Goal: Navigation & Orientation: Find specific page/section

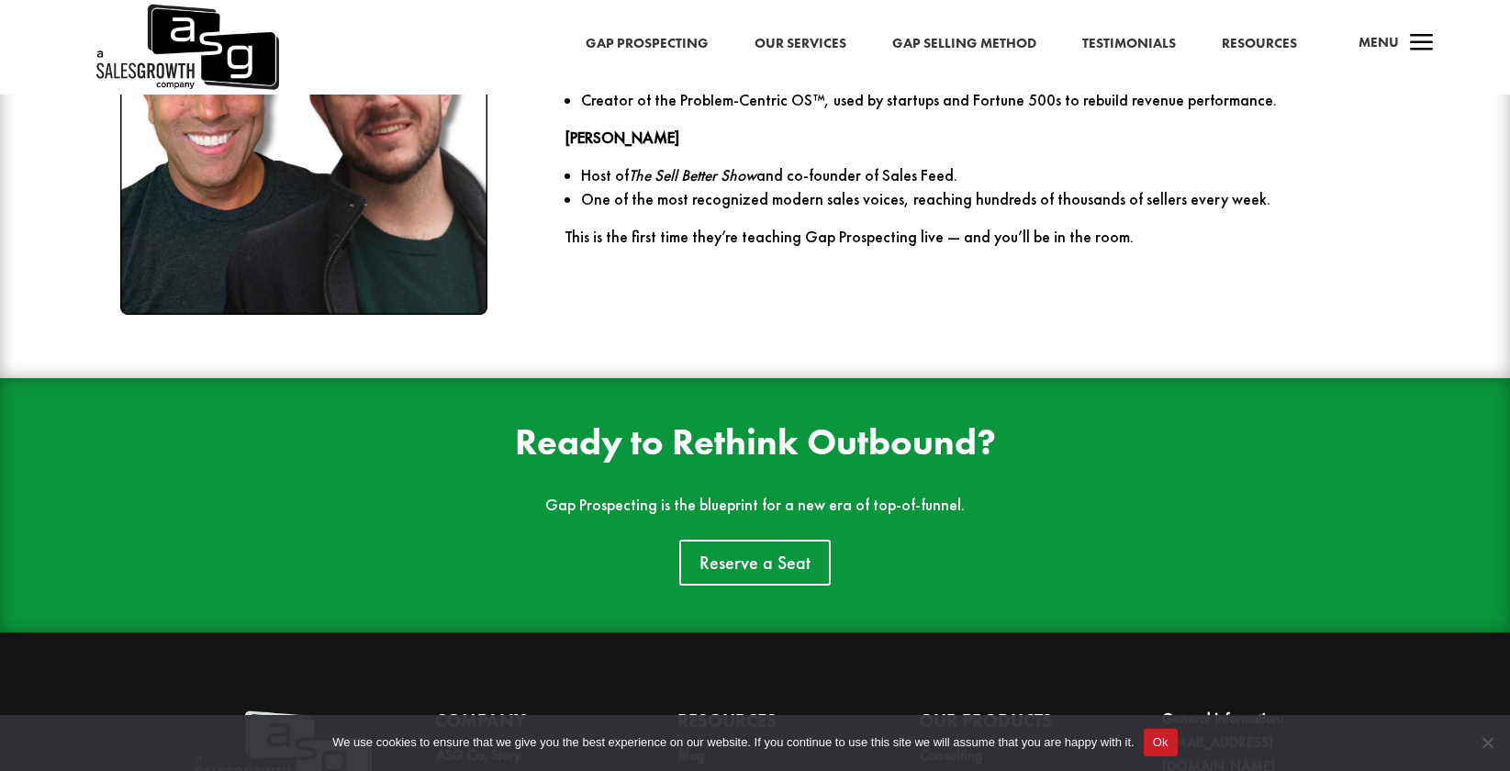
scroll to position [2825, 0]
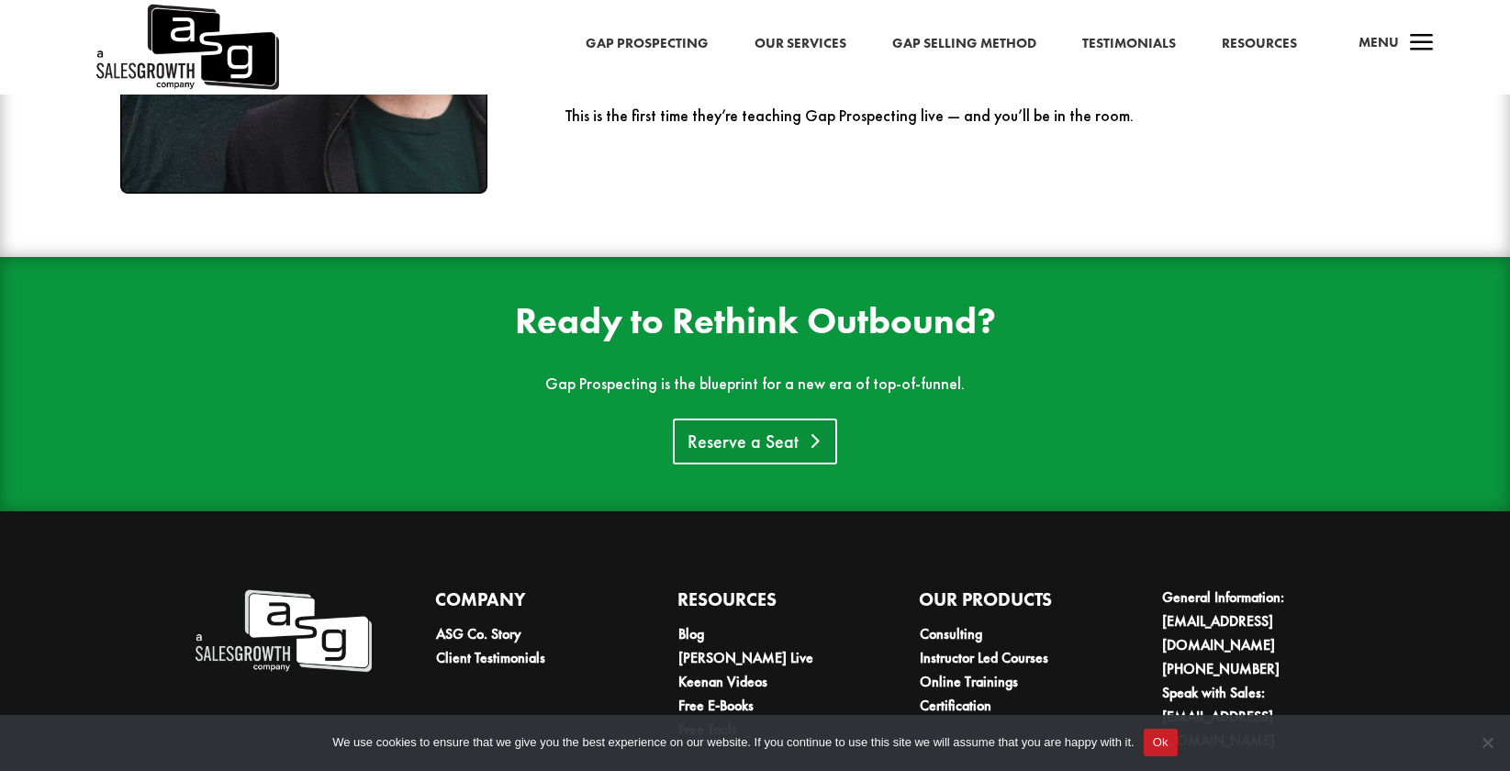
click at [759, 459] on link "Reserve a Seat" at bounding box center [755, 442] width 164 height 46
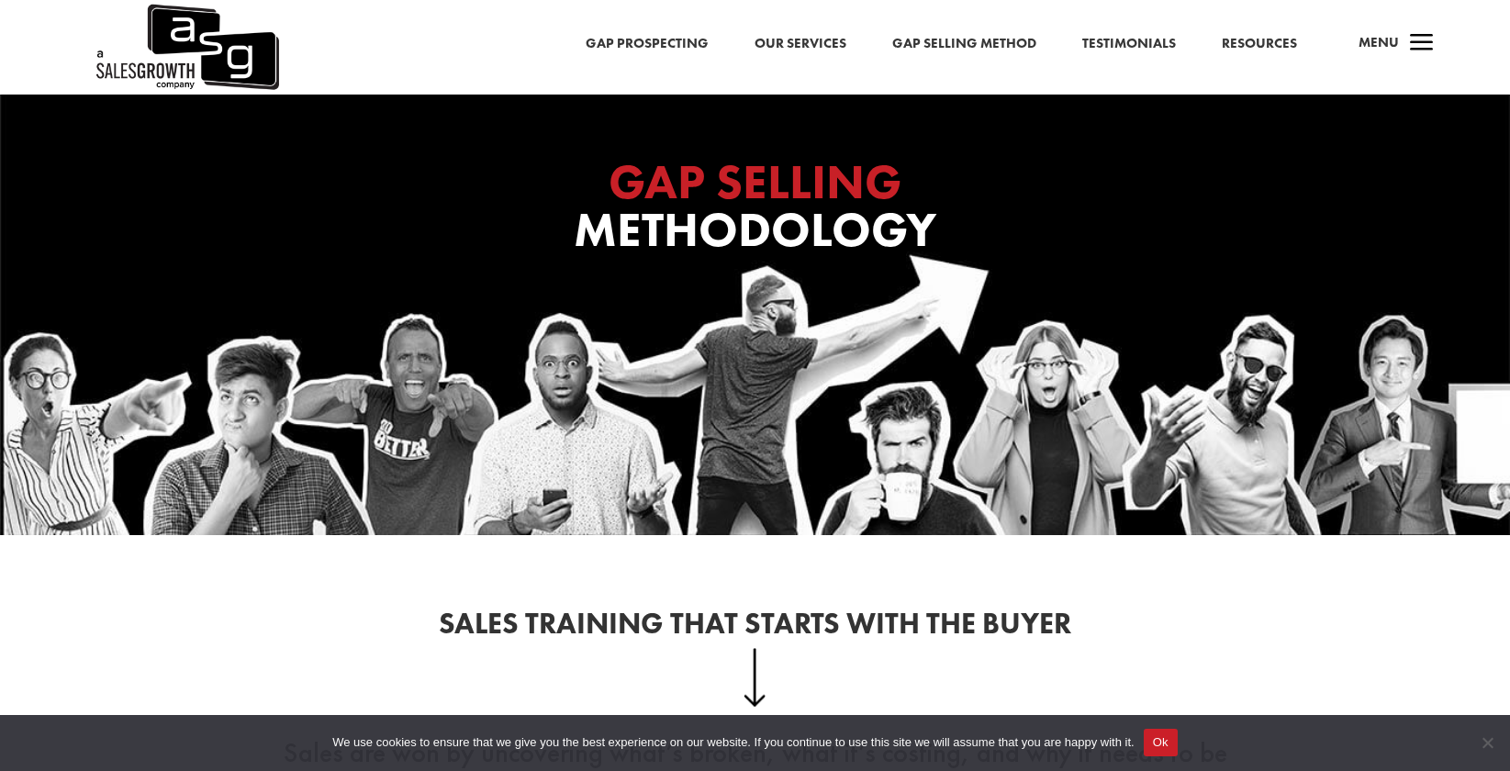
click at [968, 45] on link "Gap Selling Method" at bounding box center [964, 44] width 144 height 24
click at [631, 43] on link "Gap Prospecting" at bounding box center [647, 44] width 123 height 24
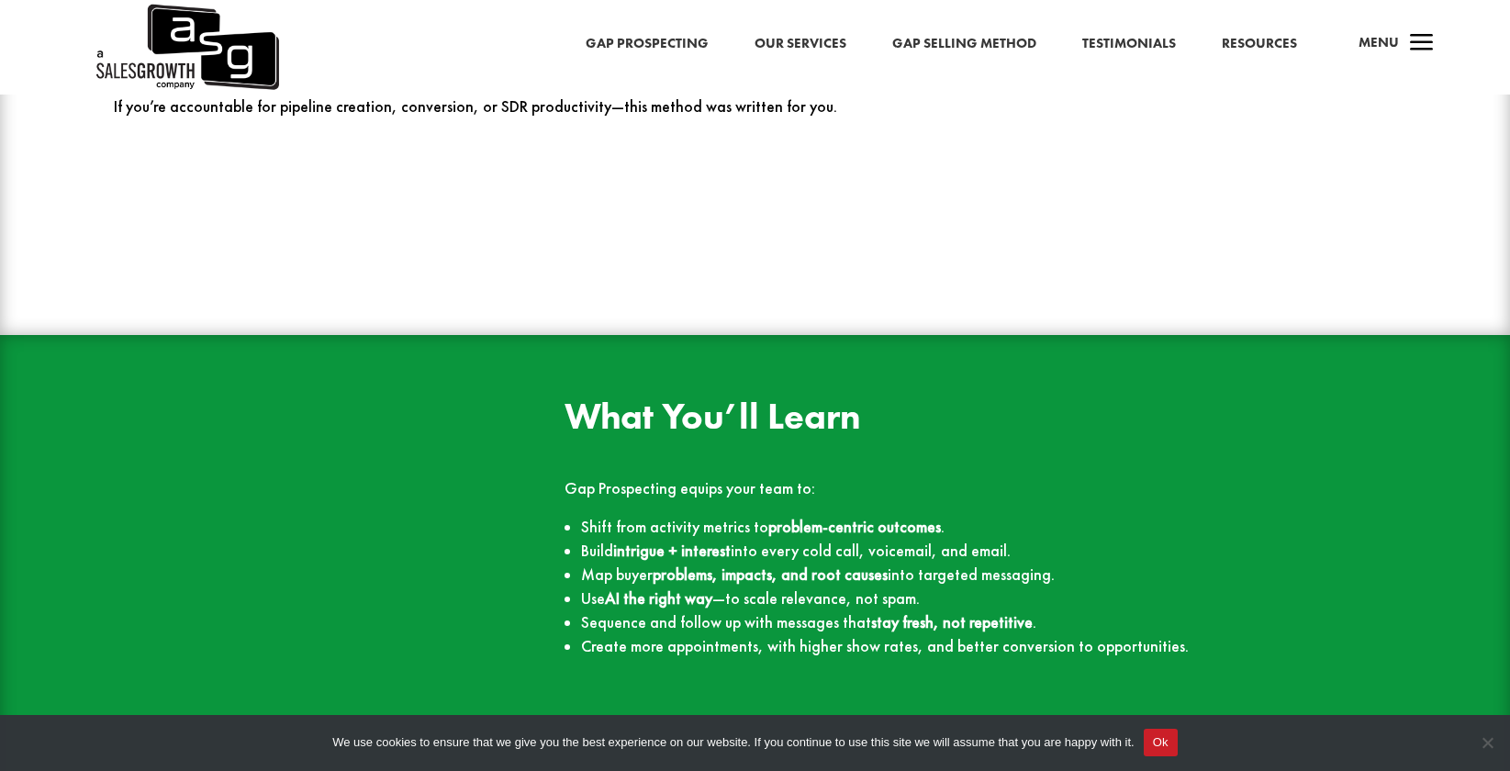
scroll to position [4187, 0]
